Goal: Navigation & Orientation: Find specific page/section

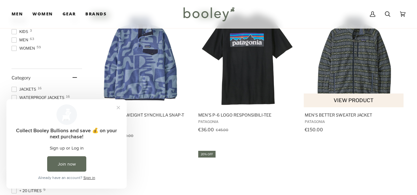
scroll to position [154, 0]
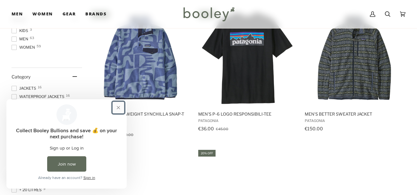
click at [118, 108] on button "Close prompt" at bounding box center [119, 108] width 12 height 12
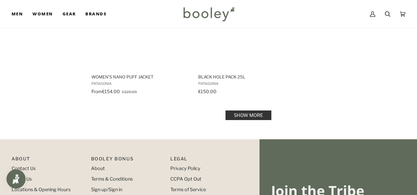
scroll to position [1002, 0]
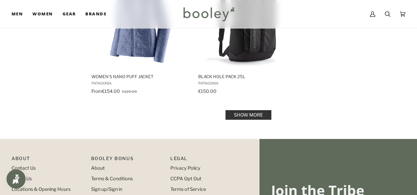
click at [247, 117] on link "Show more" at bounding box center [249, 115] width 46 height 10
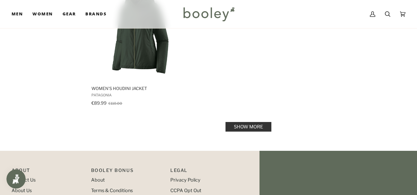
scroll to position [1934, 0]
click at [248, 122] on link "Show more" at bounding box center [249, 127] width 46 height 10
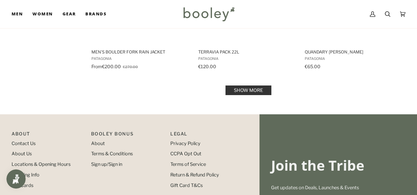
scroll to position [2774, 0]
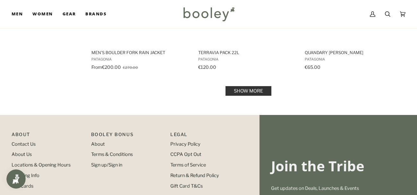
click at [255, 86] on link "Show more" at bounding box center [249, 91] width 46 height 10
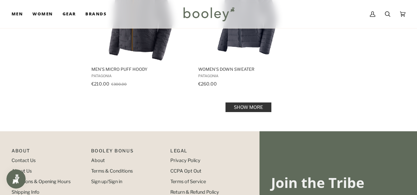
scroll to position [3691, 0]
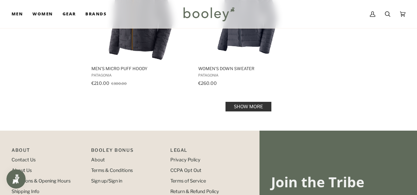
click at [249, 102] on link "Show more" at bounding box center [249, 107] width 46 height 10
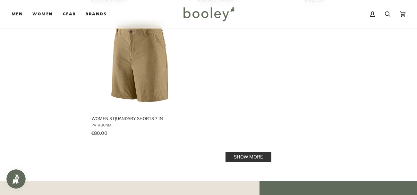
scroll to position [4574, 0]
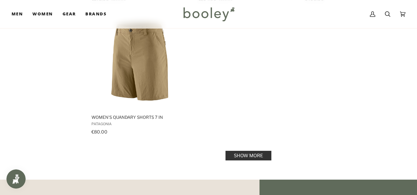
click at [254, 151] on link "Show more" at bounding box center [249, 156] width 46 height 10
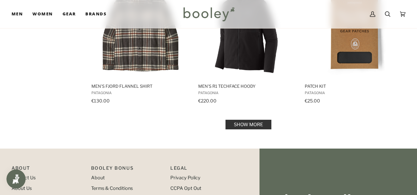
scroll to position [5416, 0]
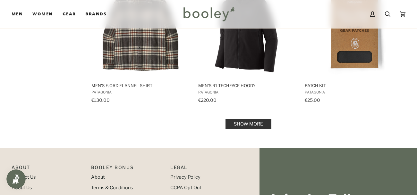
click at [258, 119] on link "Show more" at bounding box center [249, 124] width 46 height 10
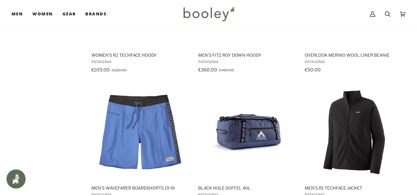
scroll to position [3965, 0]
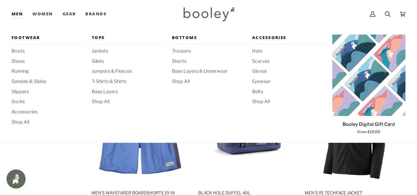
click at [19, 12] on link "Men" at bounding box center [20, 14] width 16 height 28
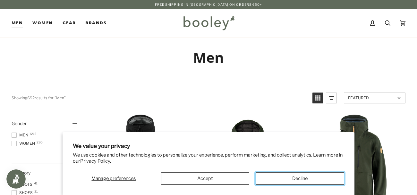
click at [265, 180] on button "Decline" at bounding box center [300, 179] width 89 height 13
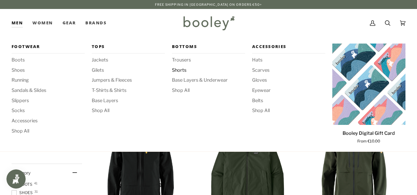
click at [179, 71] on span "Shorts" at bounding box center [208, 70] width 73 height 7
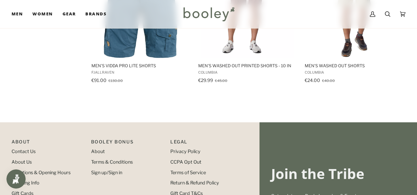
scroll to position [553, 0]
